Goal: Information Seeking & Learning: Check status

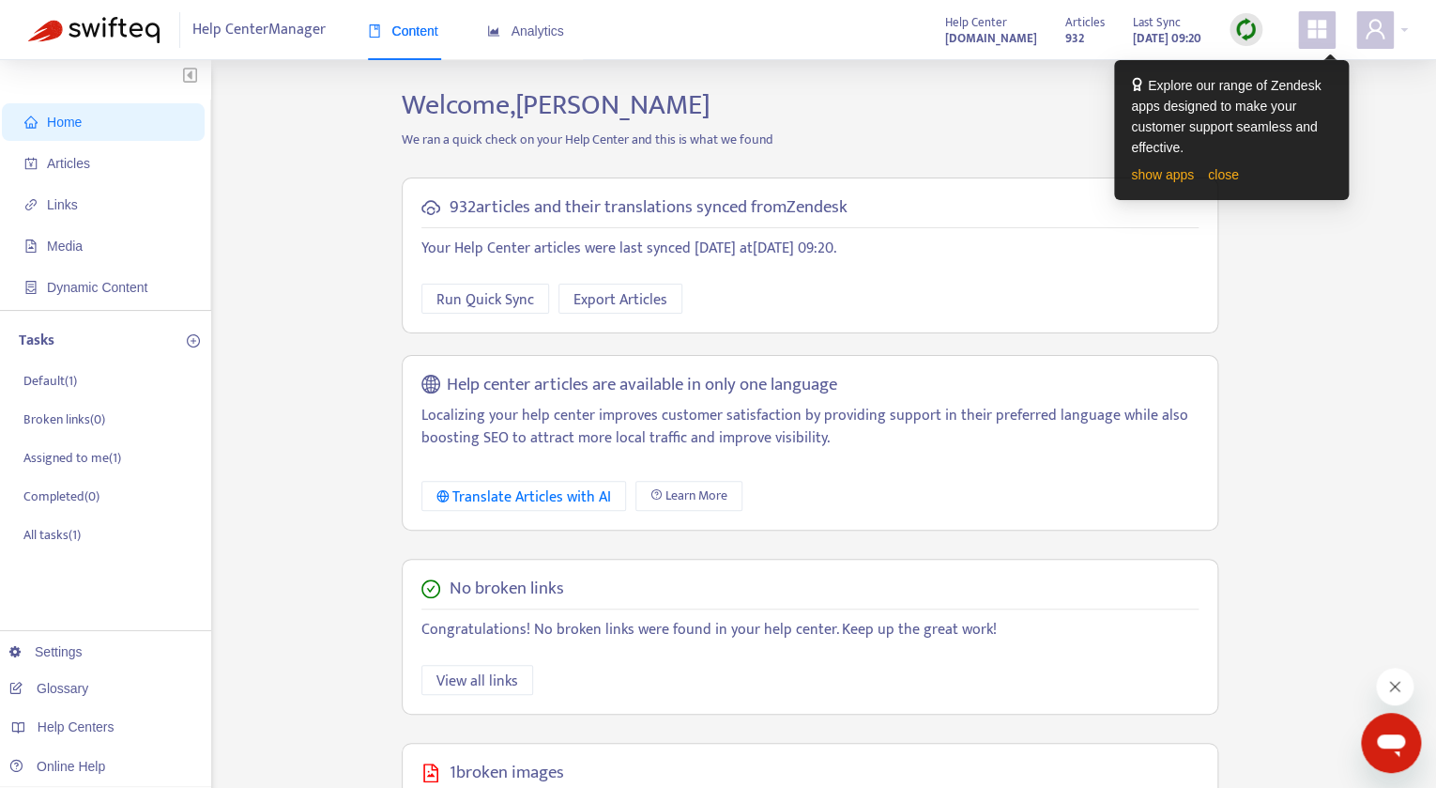
click at [1252, 38] on img at bounding box center [1246, 29] width 23 height 23
click at [1225, 182] on link "close" at bounding box center [1223, 174] width 31 height 15
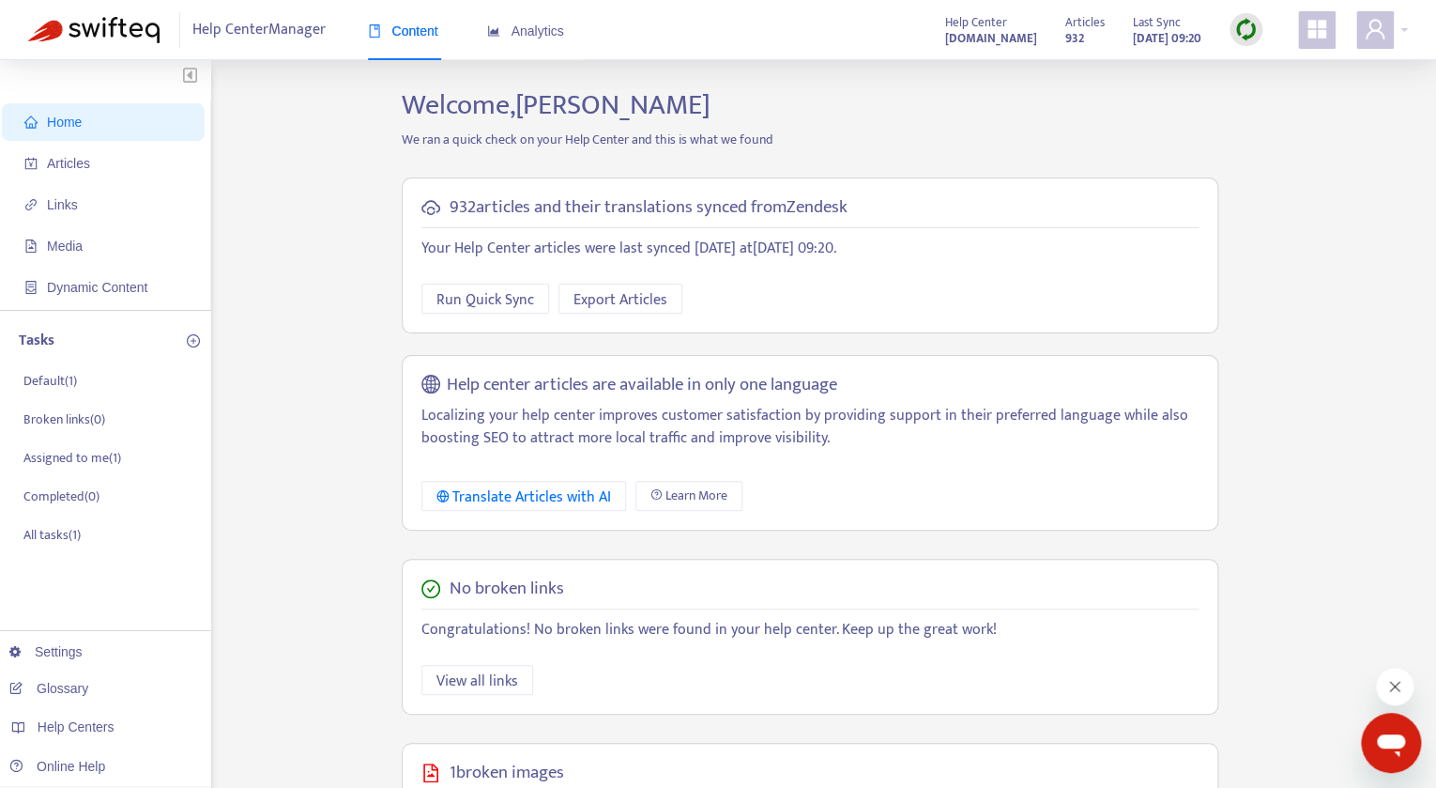
click at [1245, 30] on img at bounding box center [1246, 29] width 23 height 23
click at [1278, 68] on link "Quick Sync" at bounding box center [1285, 68] width 80 height 22
click at [509, 34] on span "Analytics" at bounding box center [525, 30] width 77 height 15
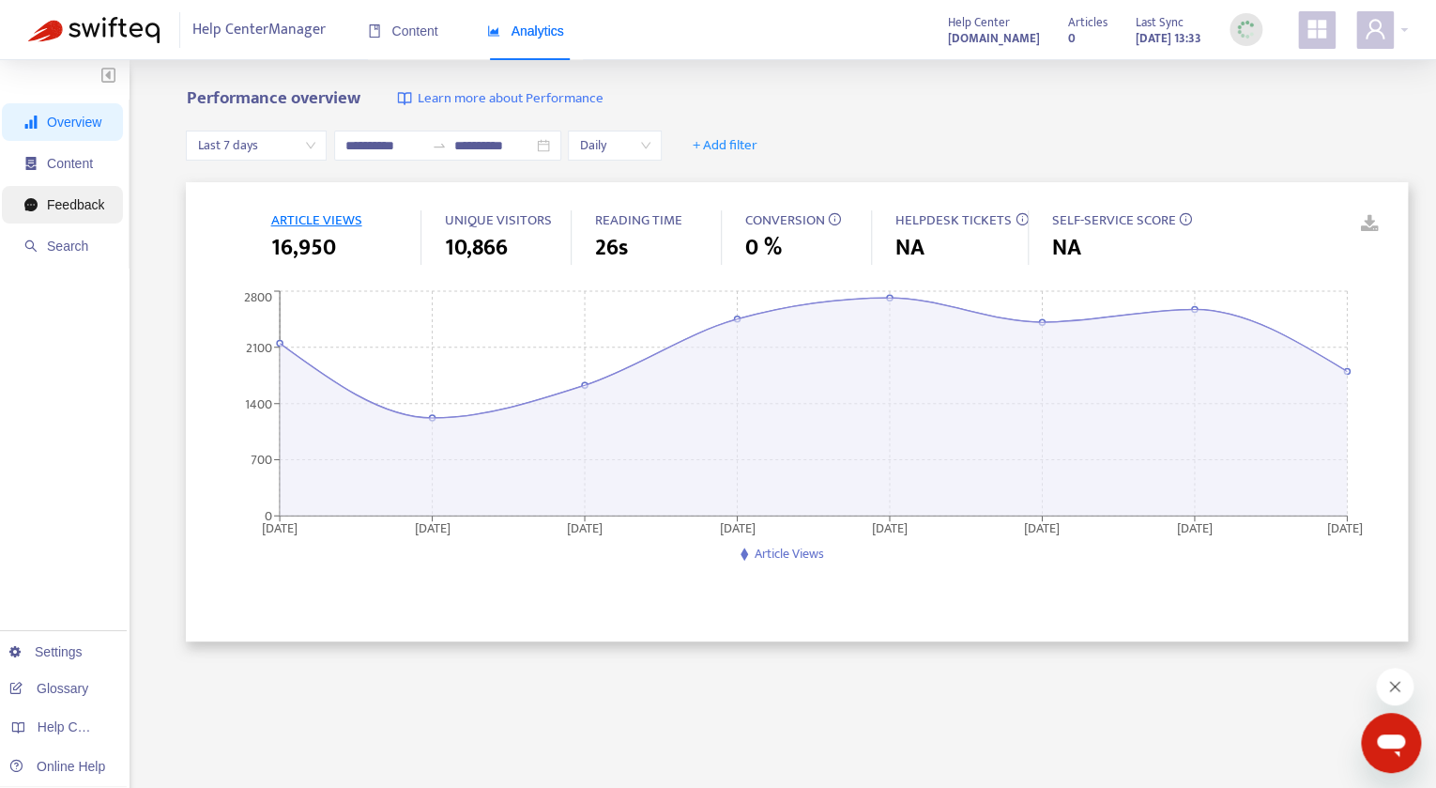
click at [81, 213] on span "Feedback" at bounding box center [64, 205] width 80 height 38
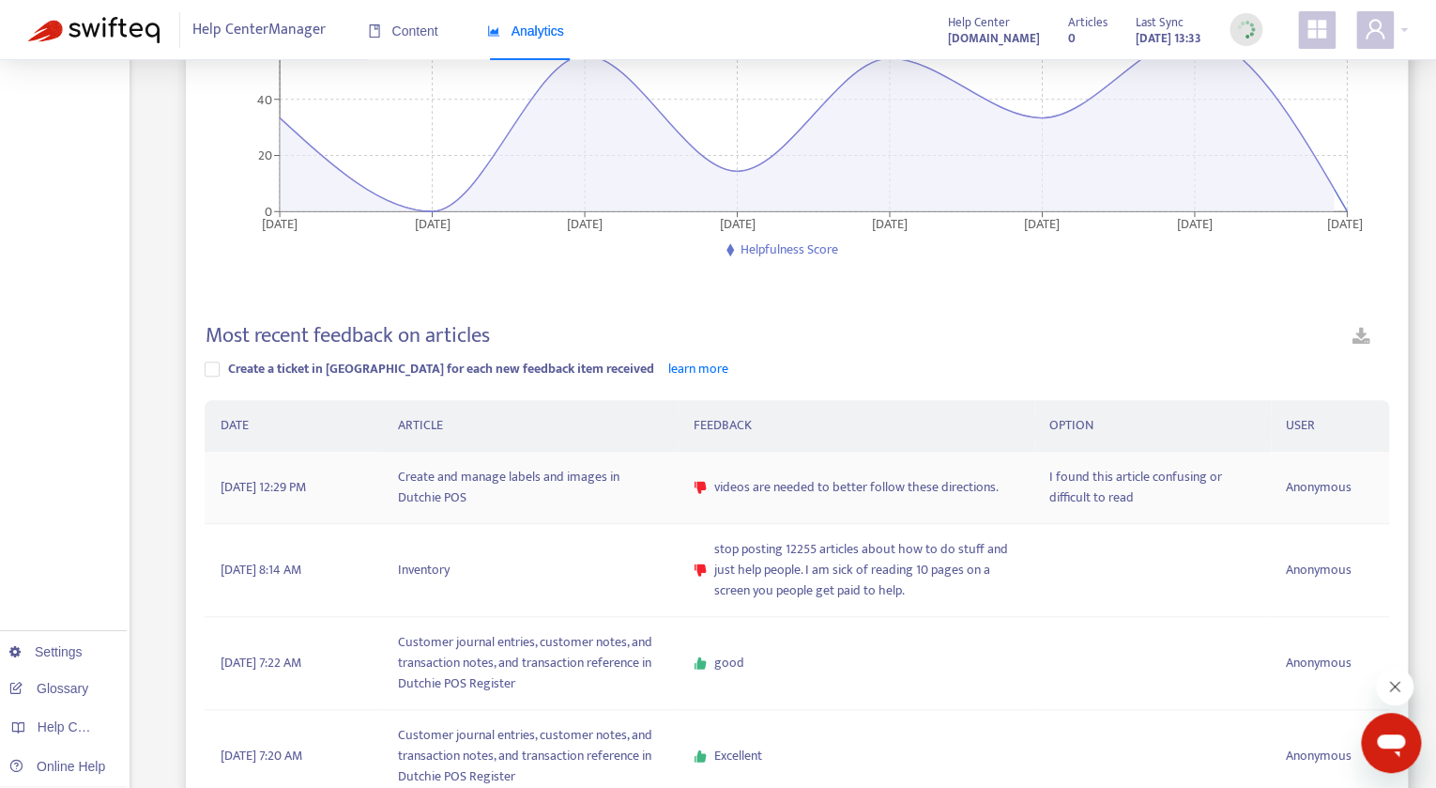
scroll to position [314, 0]
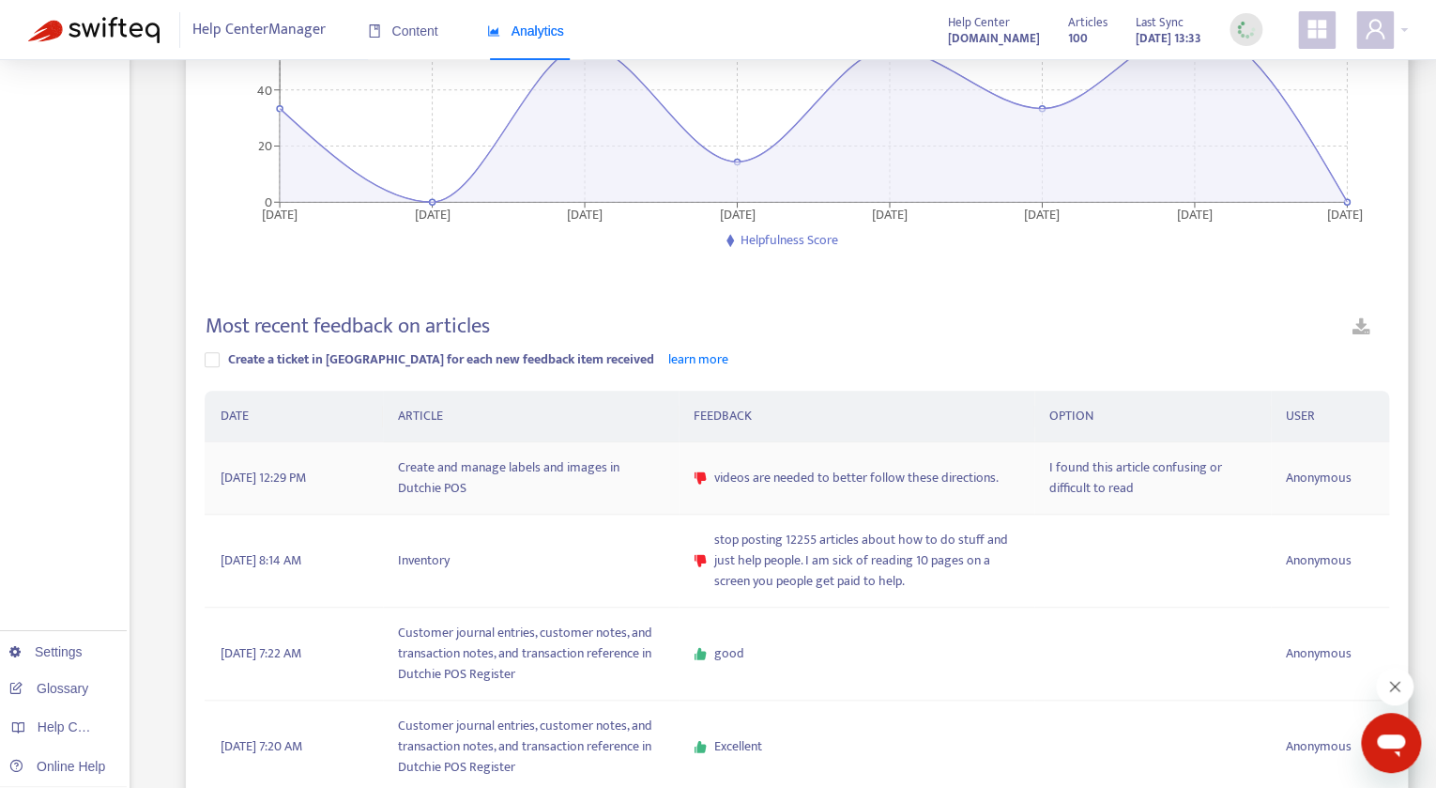
click at [550, 476] on td "Create and manage labels and images in Dutchie POS" at bounding box center [531, 478] width 296 height 72
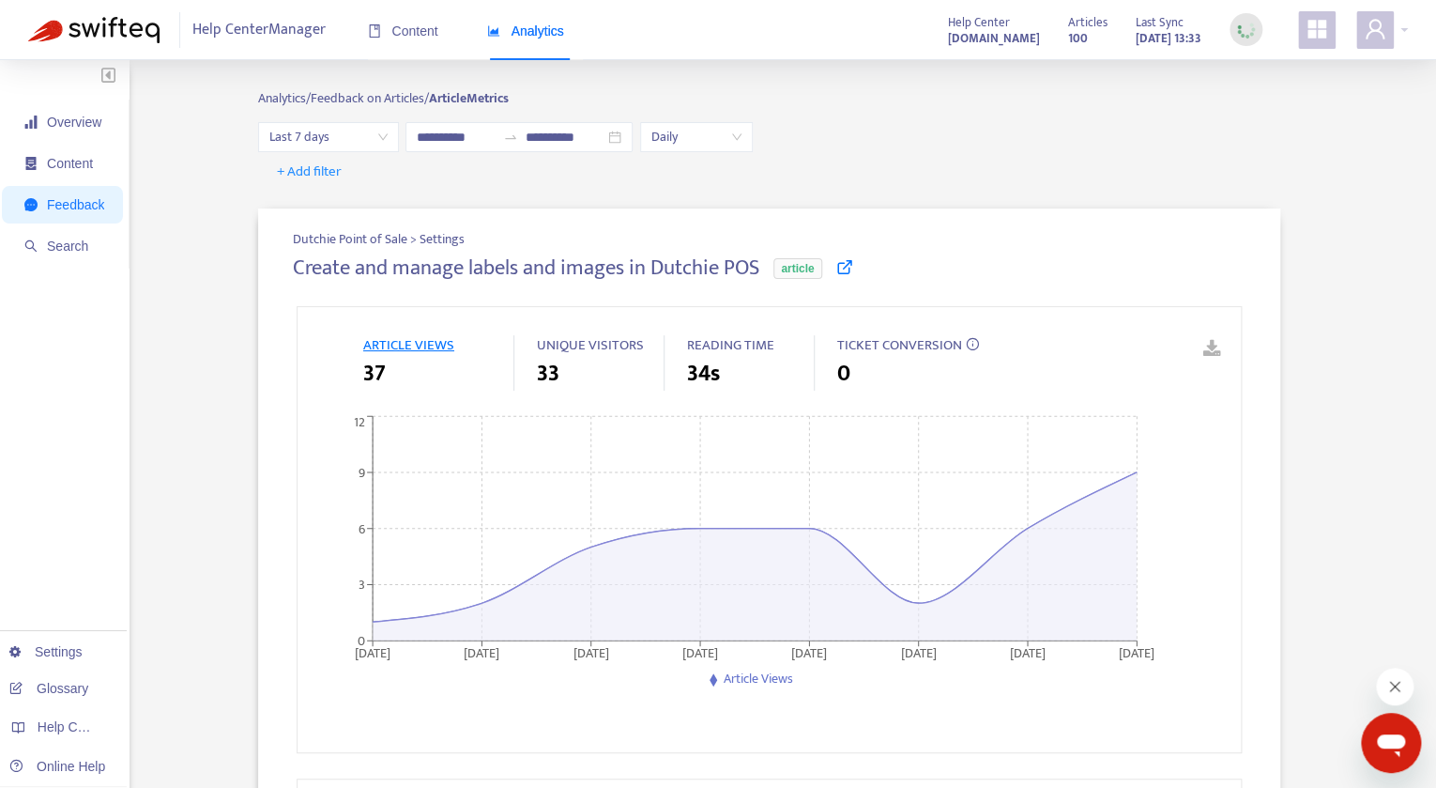
click at [851, 268] on icon at bounding box center [845, 266] width 17 height 17
